Goal: Task Accomplishment & Management: Use online tool/utility

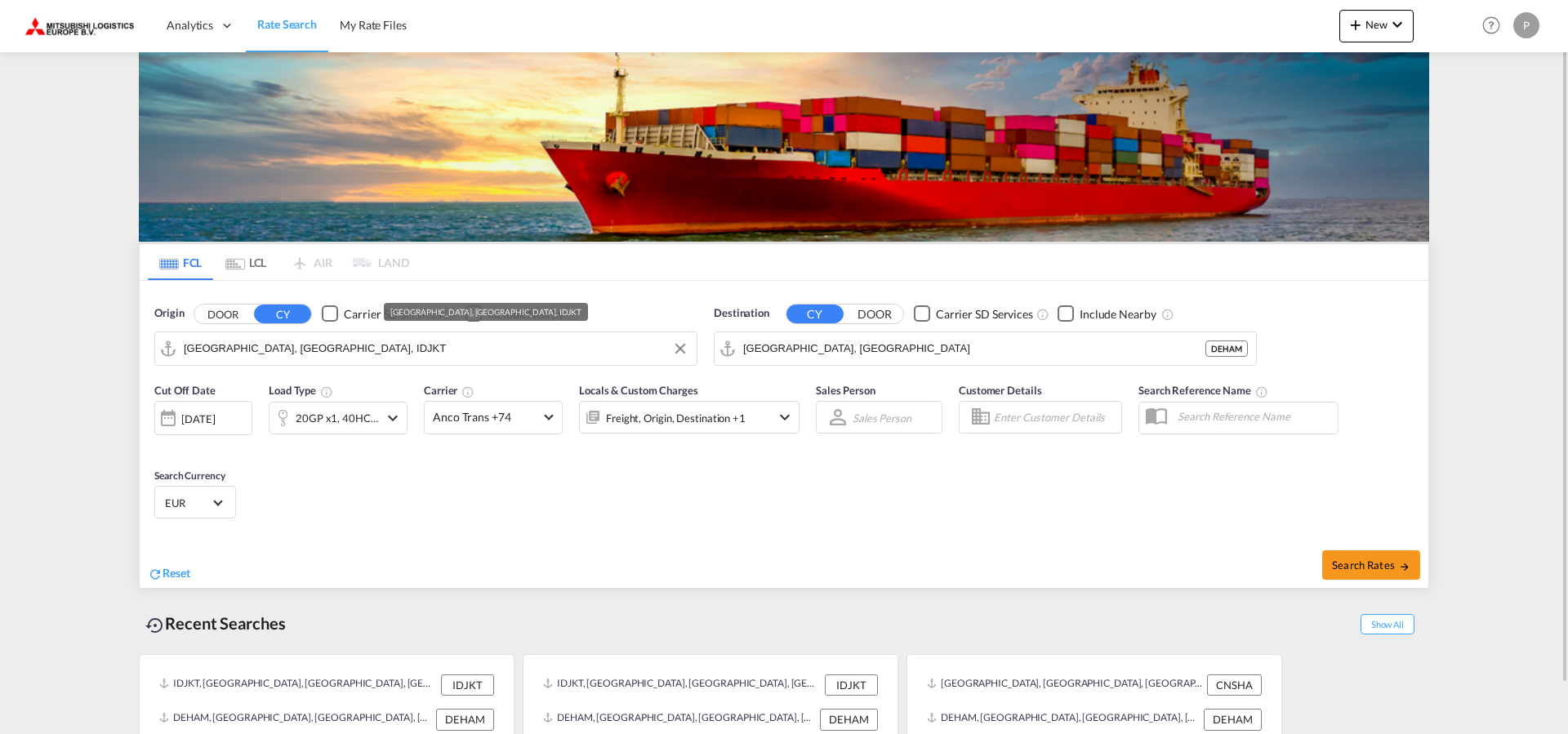
click at [444, 347] on input "[GEOGRAPHIC_DATA], [GEOGRAPHIC_DATA], IDJKT" at bounding box center [436, 348] width 505 height 25
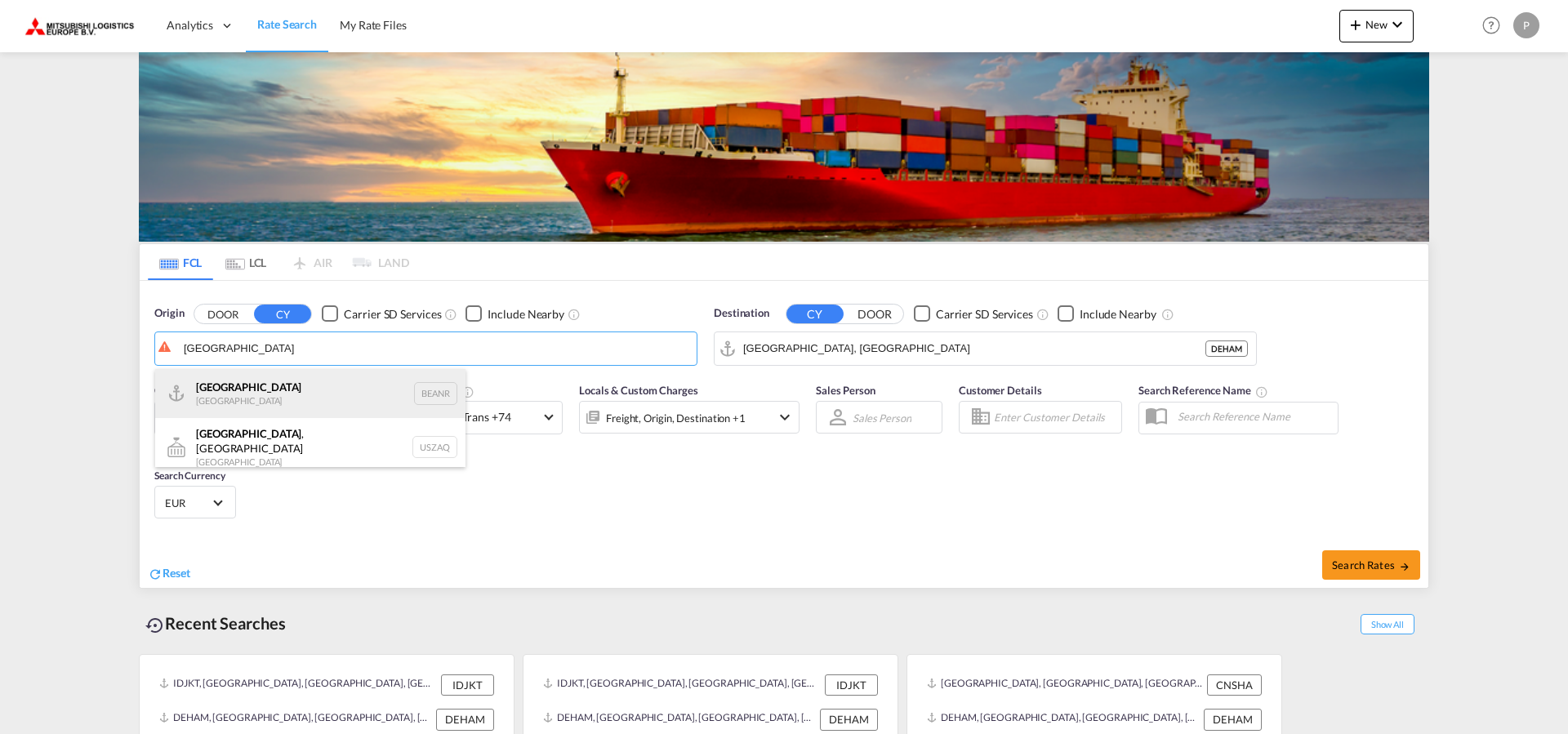
click at [311, 390] on div "Antwerp Belgium BEANR" at bounding box center [310, 394] width 310 height 49
type input "Antwerp, BEANR"
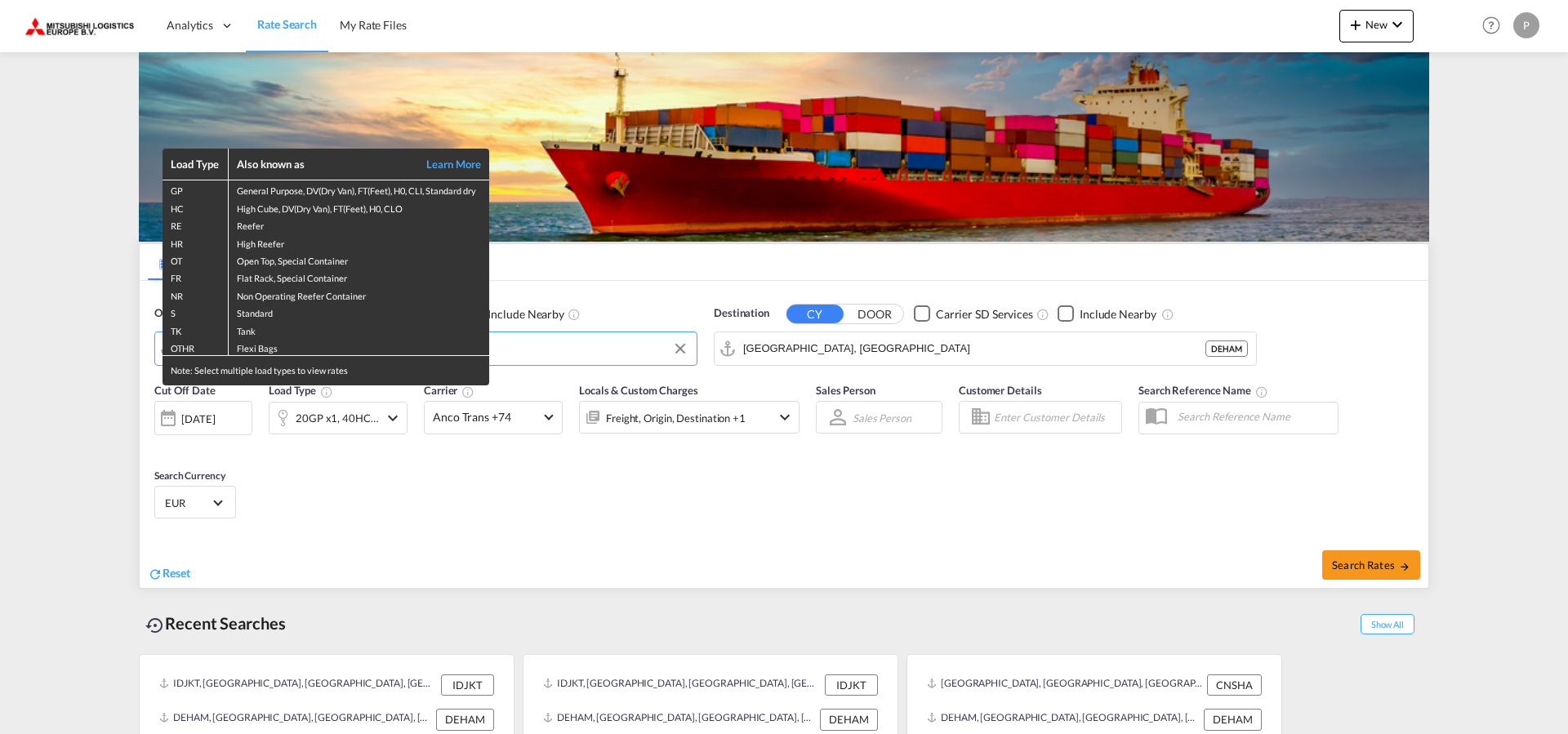
click at [901, 354] on div "Load Type Also known as Learn More GP General Purpose, DV(Dry Van), FT(Feet), H…" at bounding box center [784, 367] width 1568 height 734
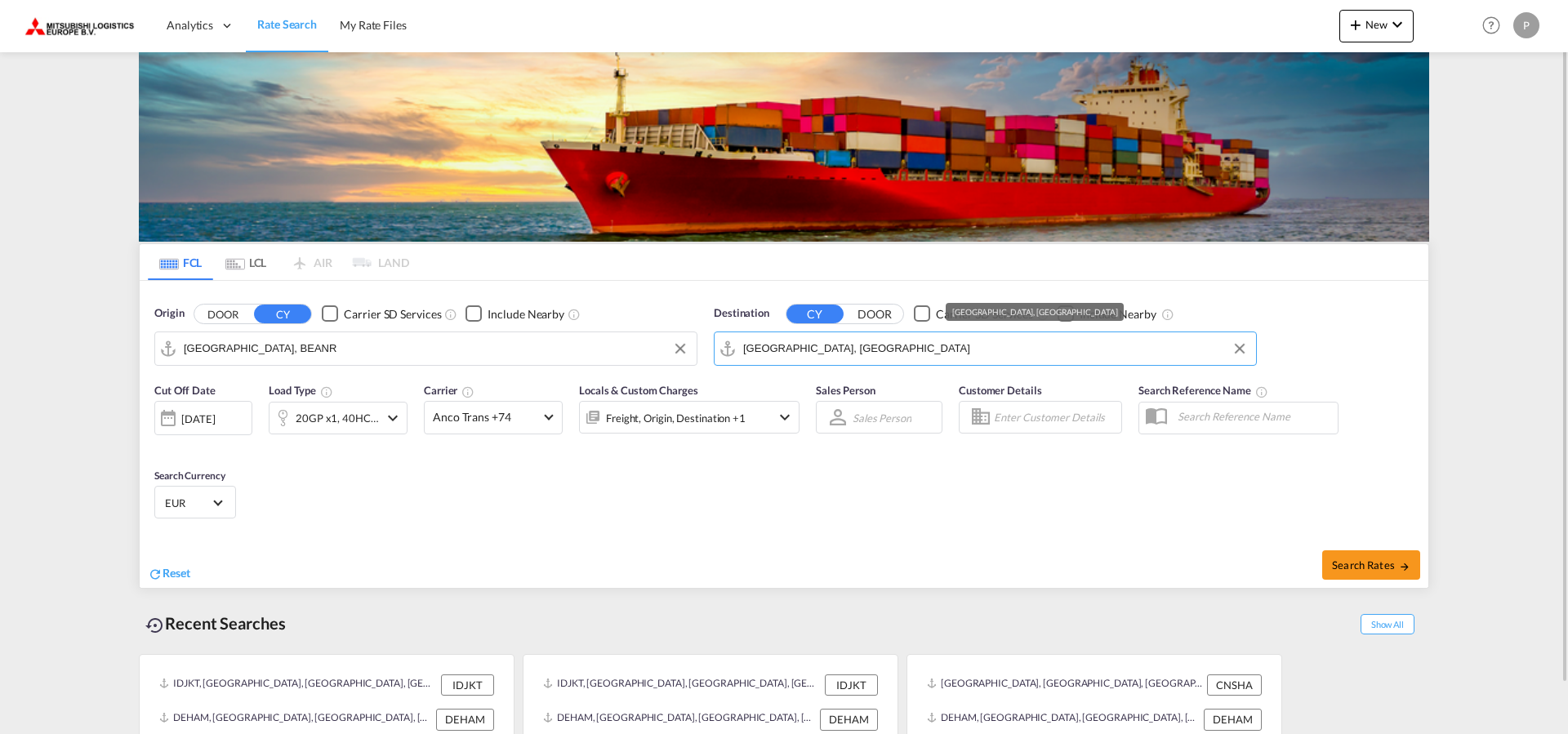
drag, startPoint x: 885, startPoint y: 352, endPoint x: 684, endPoint y: 352, distance: 201.0
click at [743, 352] on input "[GEOGRAPHIC_DATA], [GEOGRAPHIC_DATA]" at bounding box center [995, 348] width 505 height 25
drag, startPoint x: 867, startPoint y: 351, endPoint x: 738, endPoint y: 350, distance: 129.0
click at [743, 354] on input "[GEOGRAPHIC_DATA], [GEOGRAPHIC_DATA]" at bounding box center [995, 348] width 505 height 25
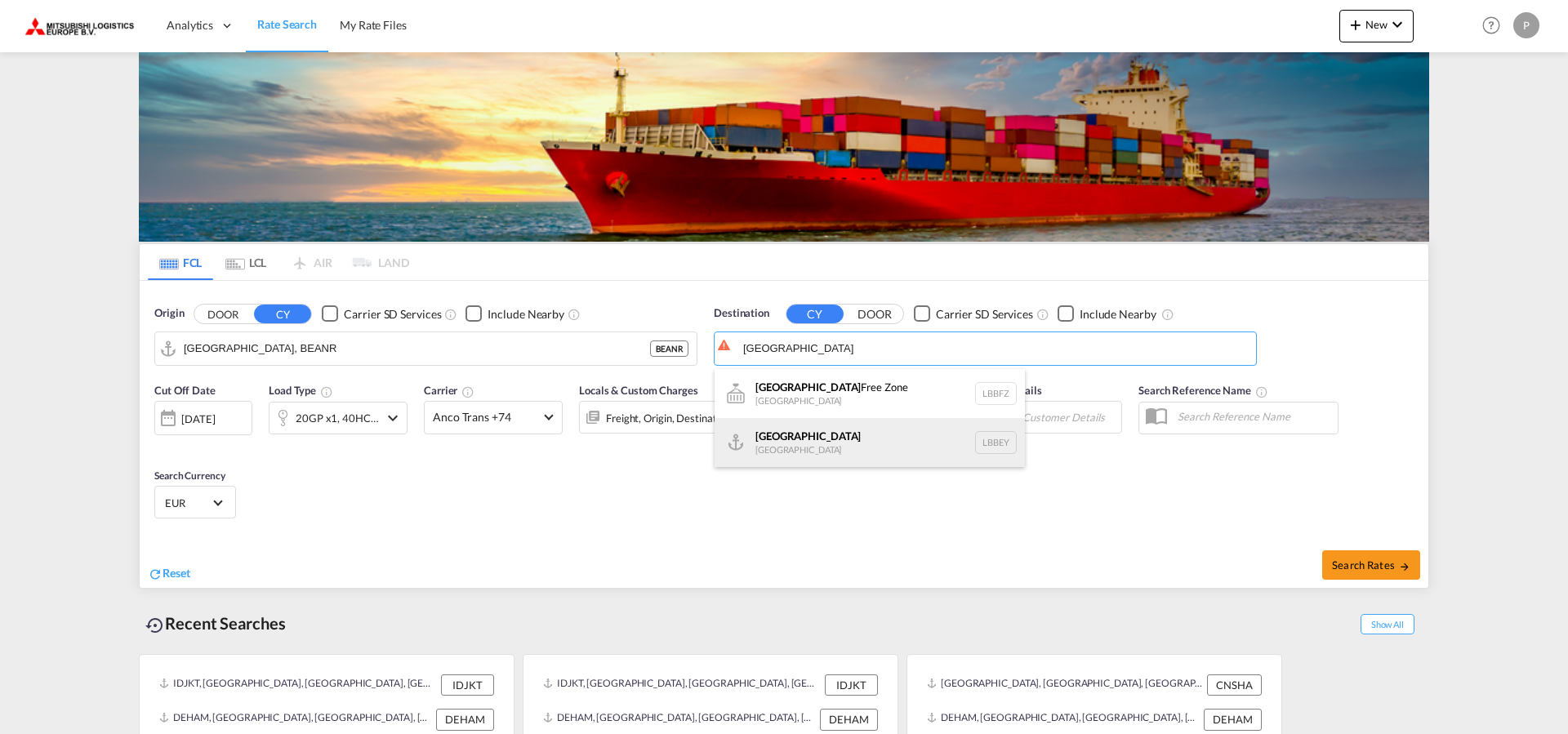
click at [856, 448] on div "Beirut Lebanon LBBEY" at bounding box center [869, 443] width 310 height 49
type input "Beirut, LBBEY"
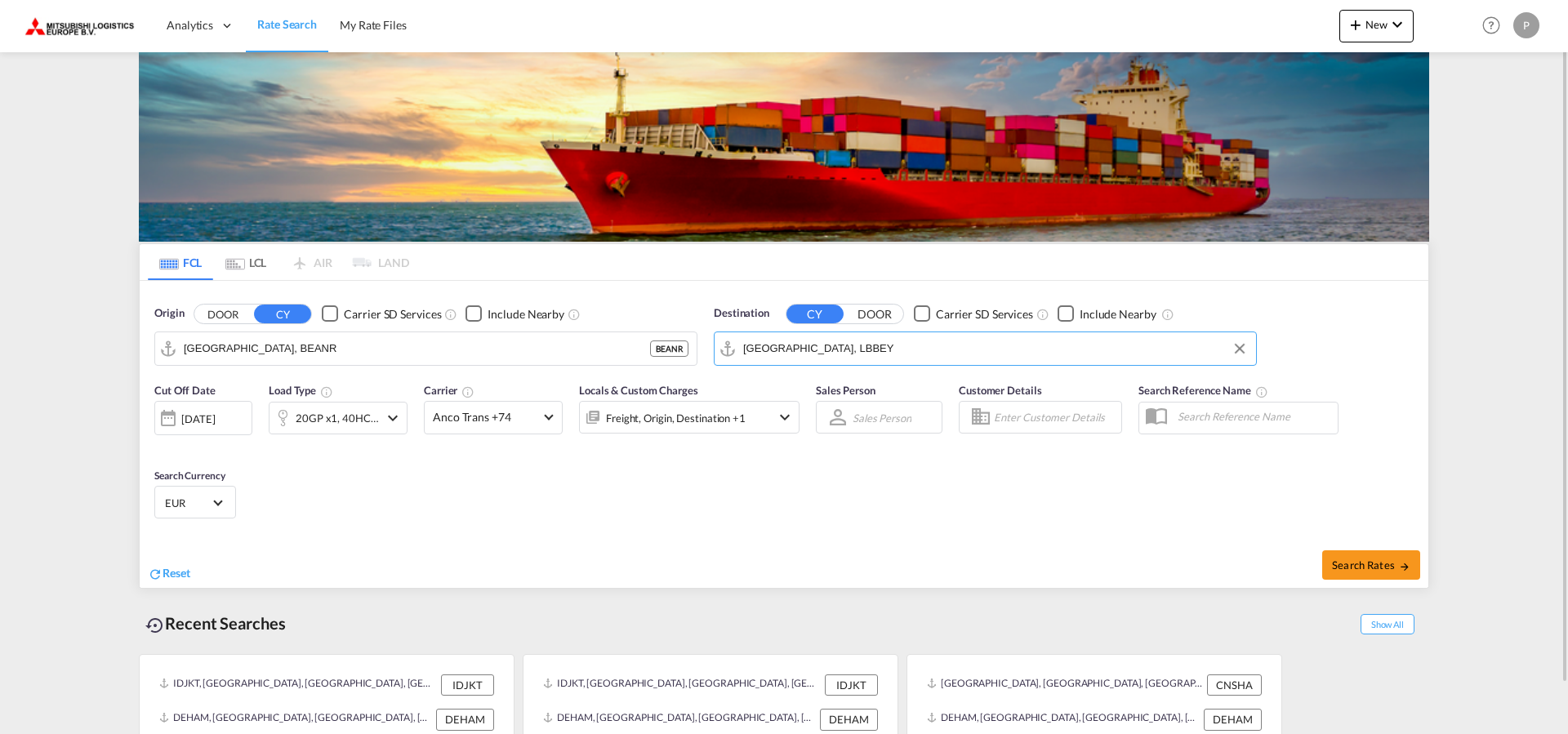
click at [394, 418] on md-icon "icon-chevron-down" at bounding box center [392, 418] width 20 height 20
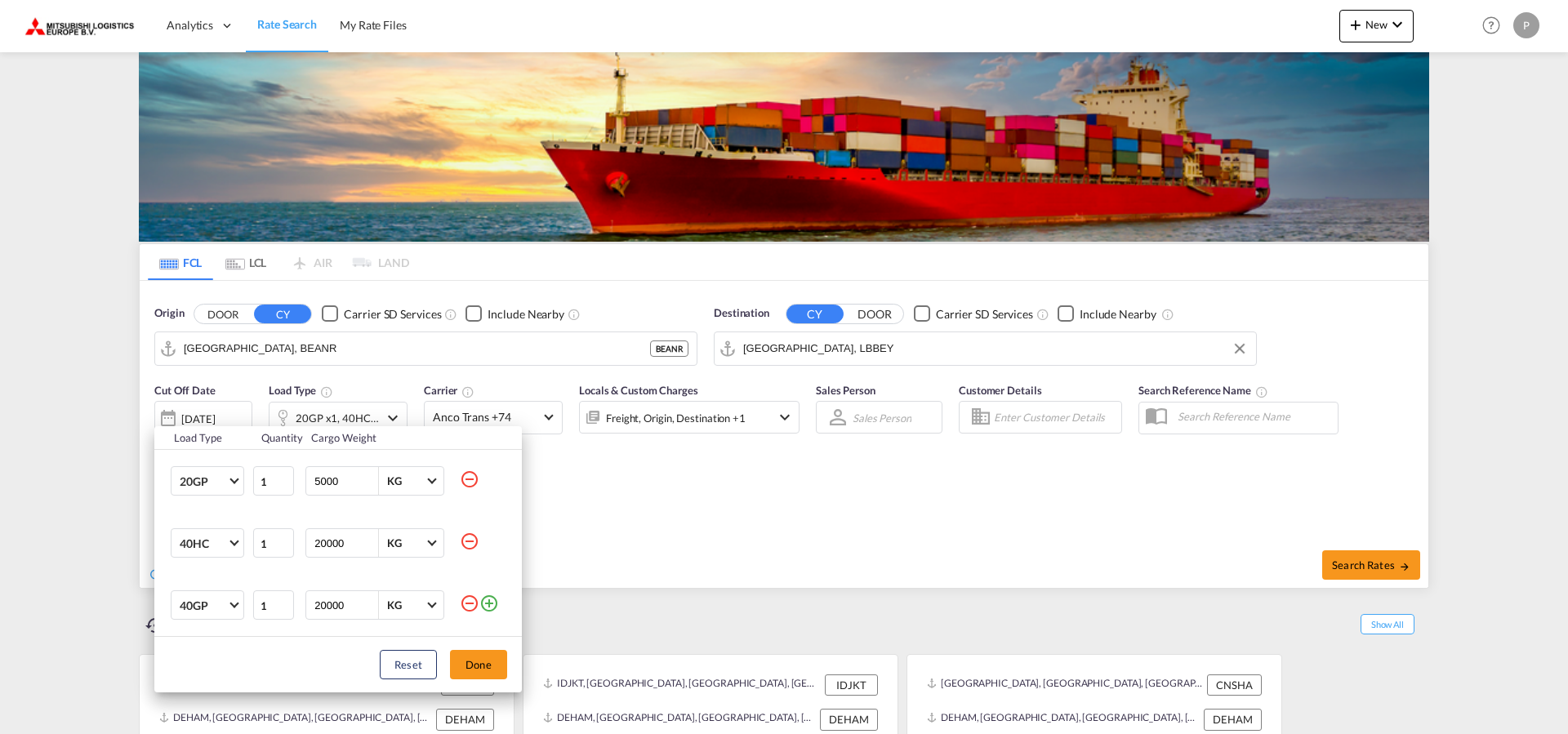
click at [472, 538] on md-icon "icon-minus-circle-outline" at bounding box center [469, 541] width 20 height 20
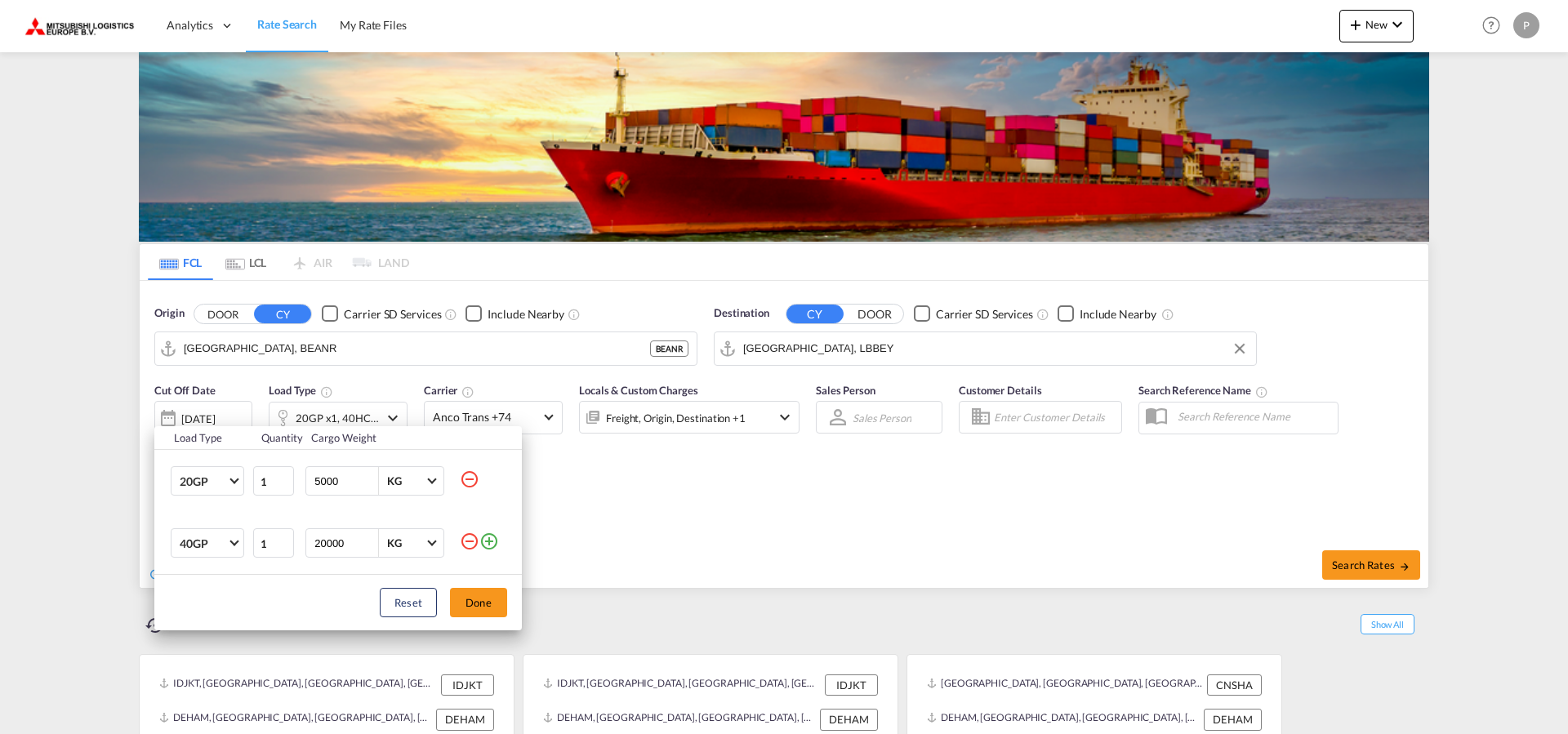
click at [472, 549] on md-icon "icon-minus-circle-outline" at bounding box center [469, 541] width 20 height 20
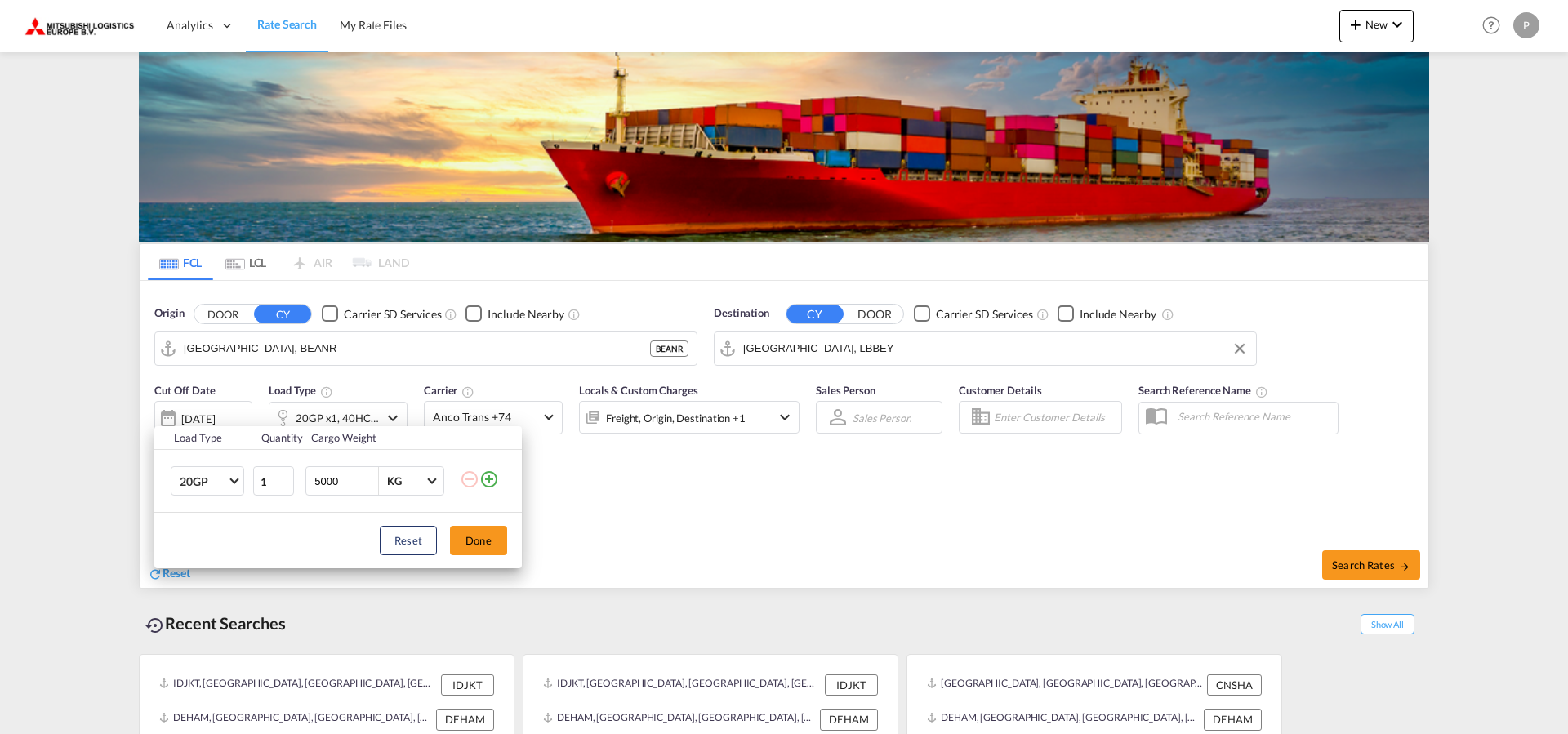
drag, startPoint x: 343, startPoint y: 479, endPoint x: 302, endPoint y: 484, distance: 41.3
click at [312, 484] on input "5000" at bounding box center [345, 481] width 66 height 28
type input "10330"
click at [474, 542] on button "Done" at bounding box center [478, 541] width 57 height 30
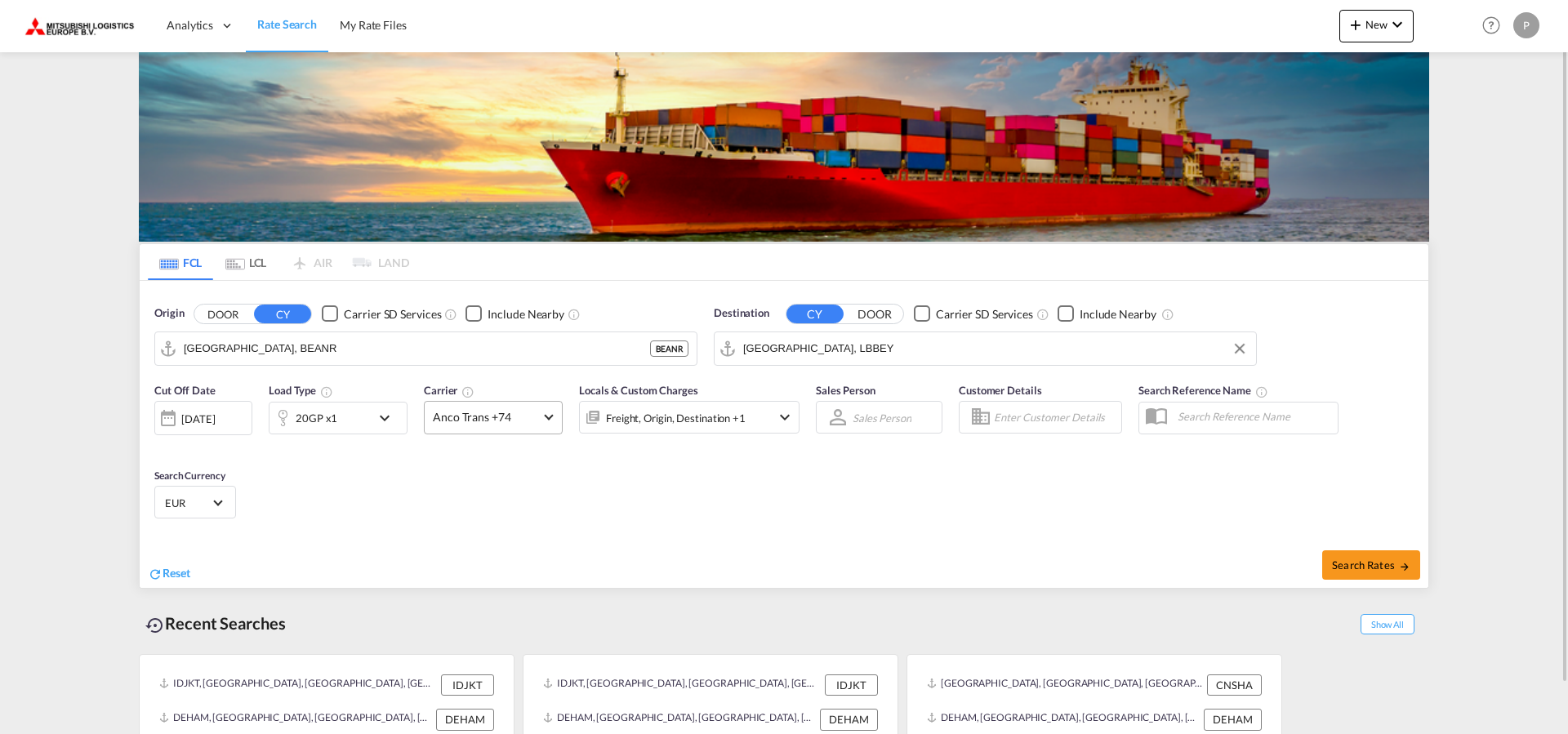
click at [547, 419] on md-select-value "Anco Trans +74" at bounding box center [493, 417] width 137 height 32
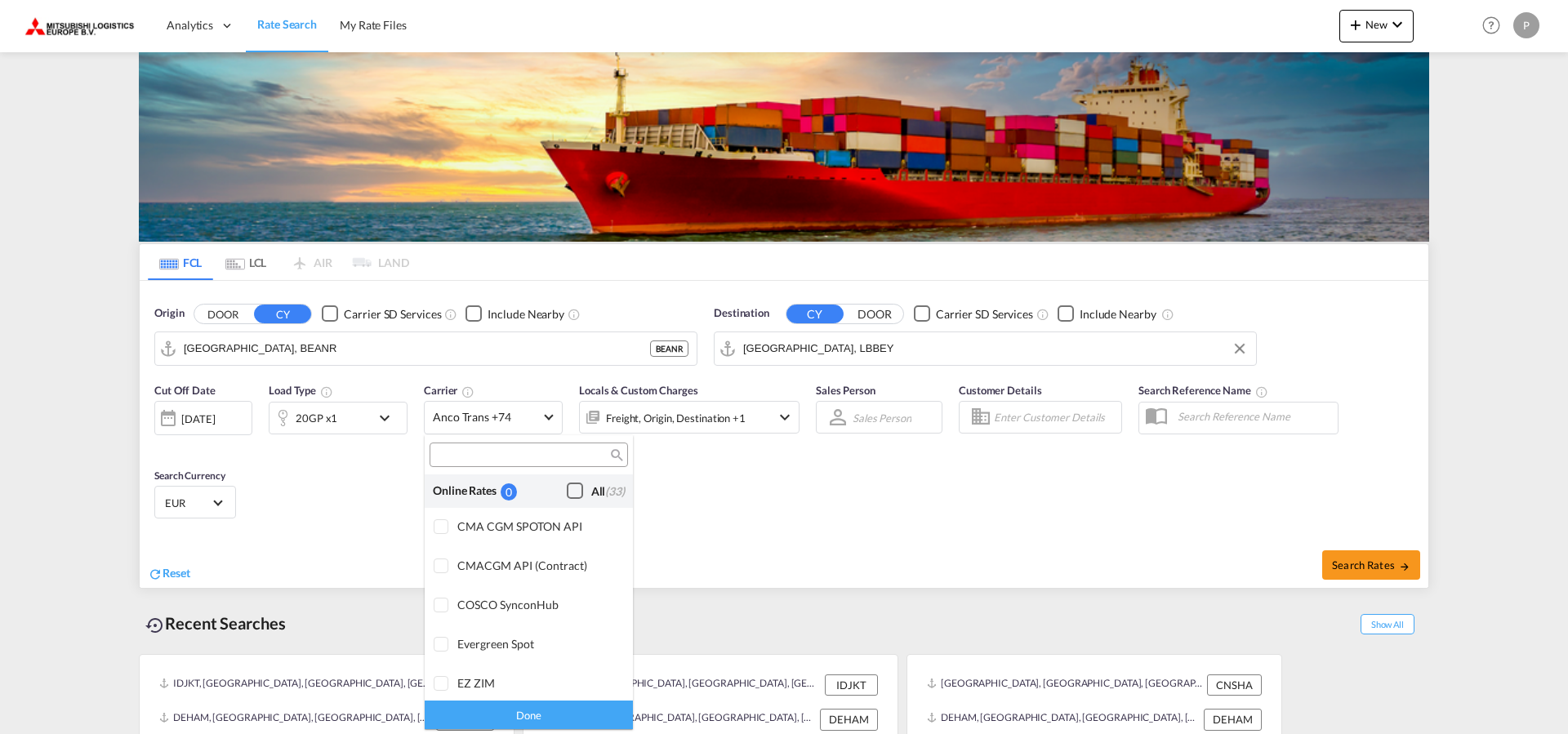
click at [567, 490] on div "Checkbox No Ink" at bounding box center [575, 490] width 16 height 16
click at [557, 709] on div "Done" at bounding box center [529, 715] width 209 height 29
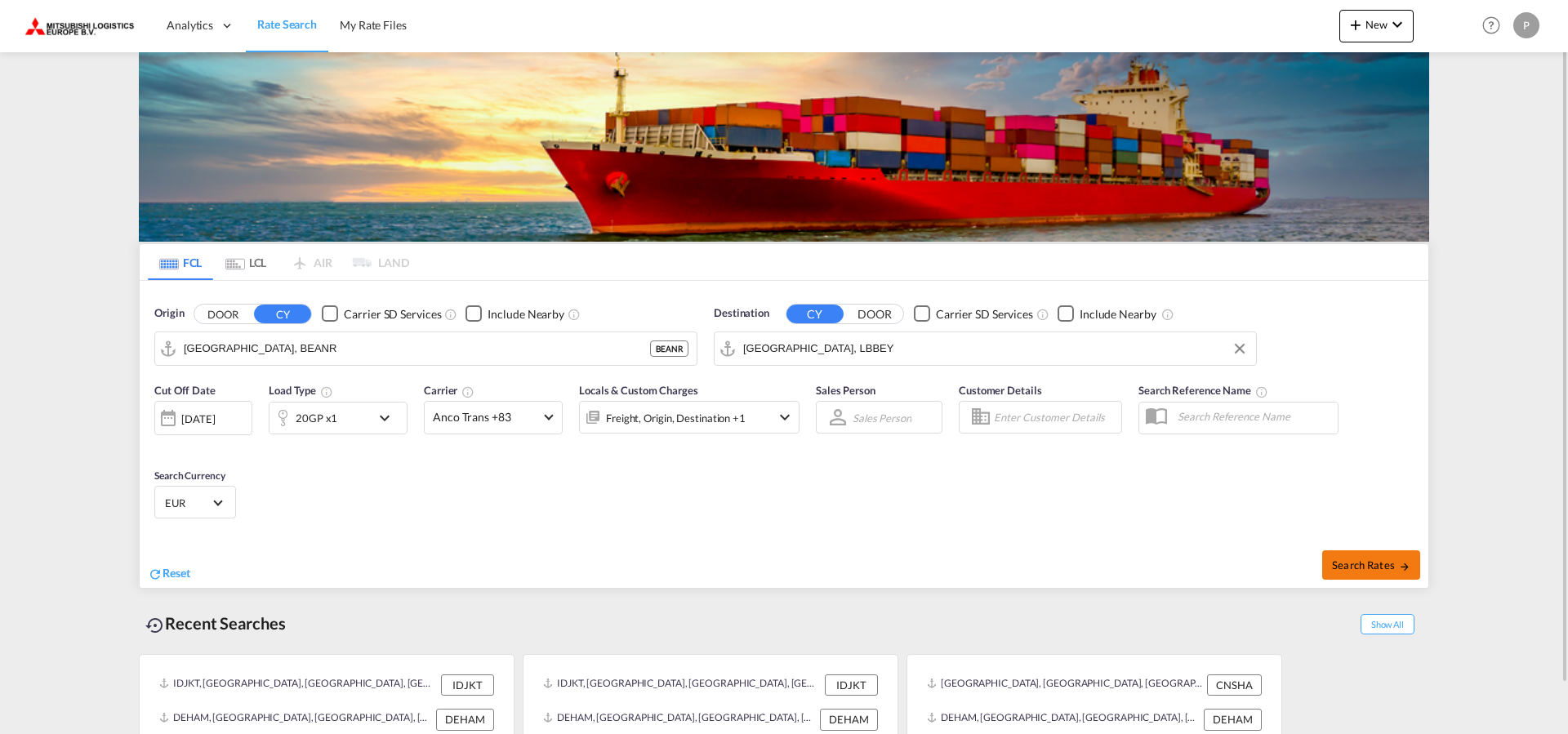
click at [1367, 569] on span "Search Rates" at bounding box center [1371, 565] width 78 height 13
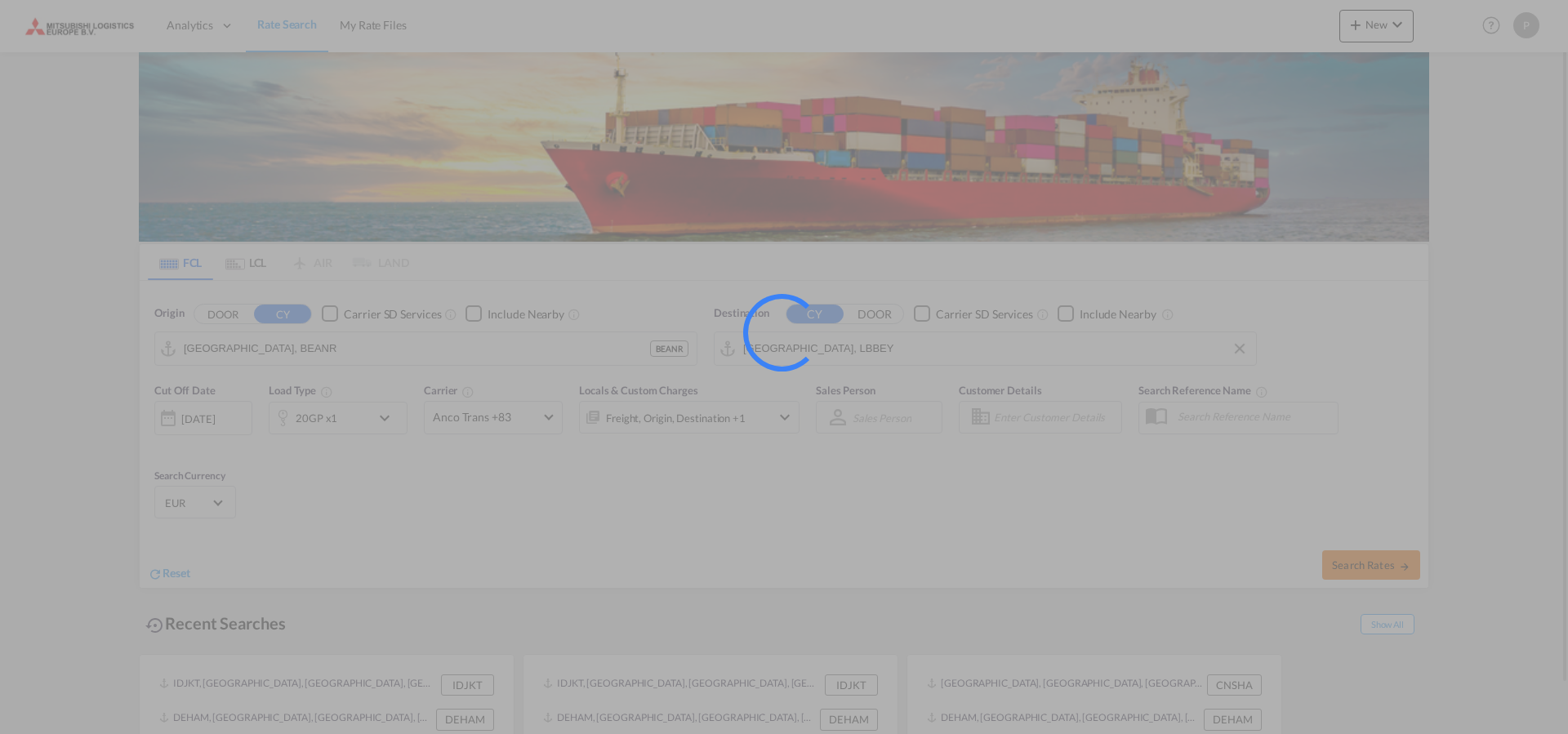
type input "BEANR to LBBEY / 14 Aug 2025"
